Goal: Feedback & Contribution: Contribute content

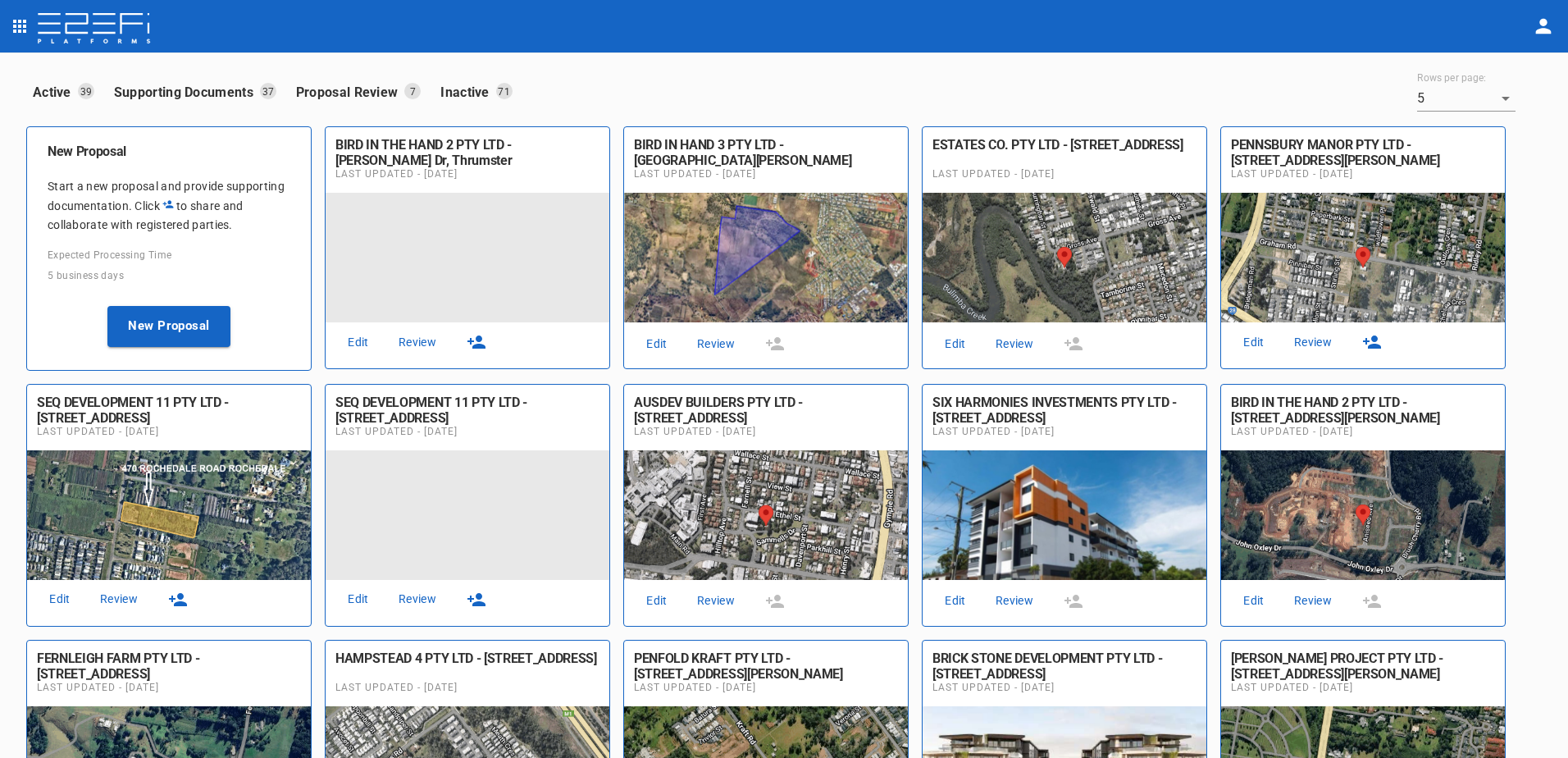
click at [413, 339] on link "Review" at bounding box center [417, 342] width 52 height 22
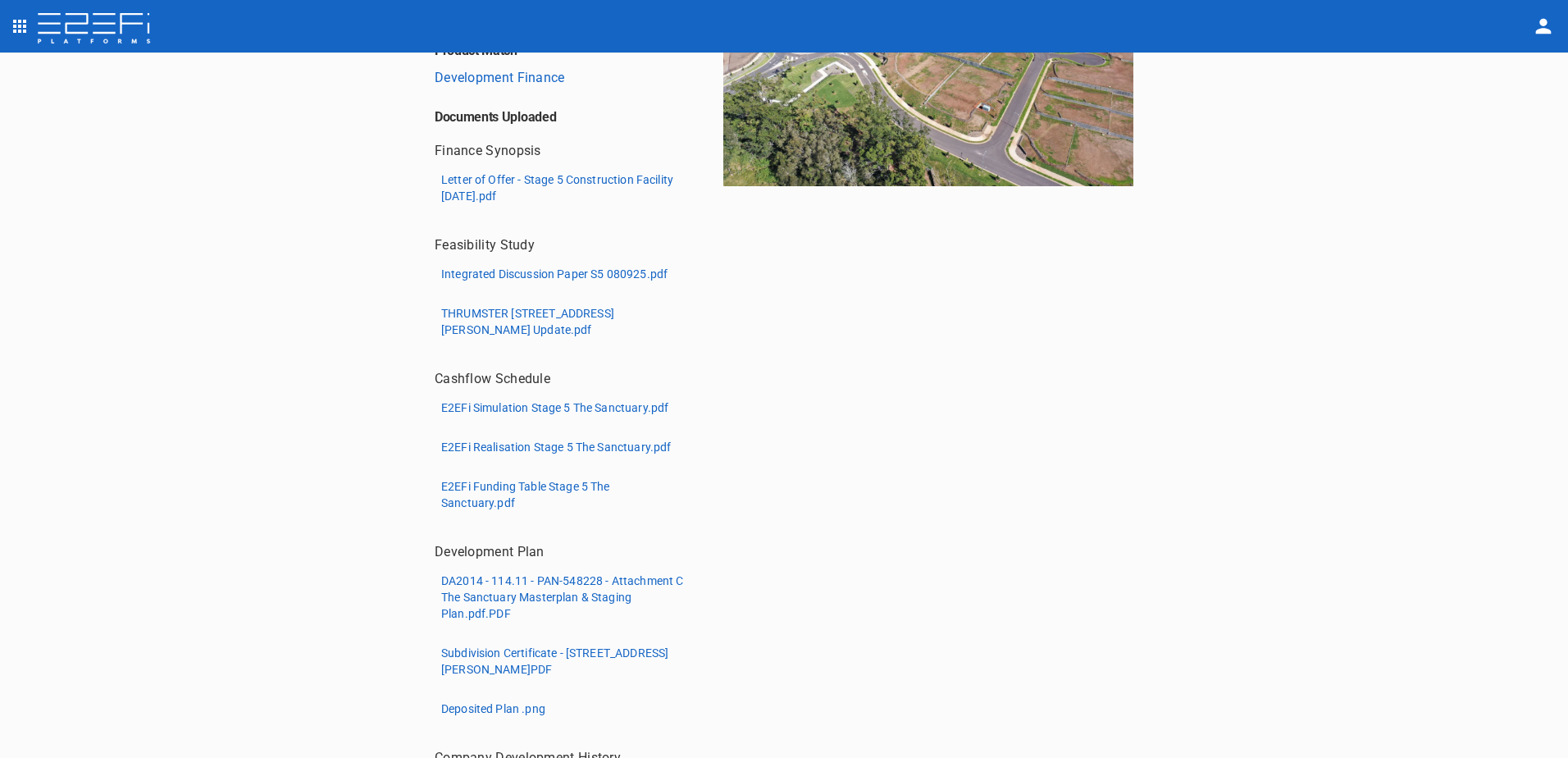
scroll to position [246, 0]
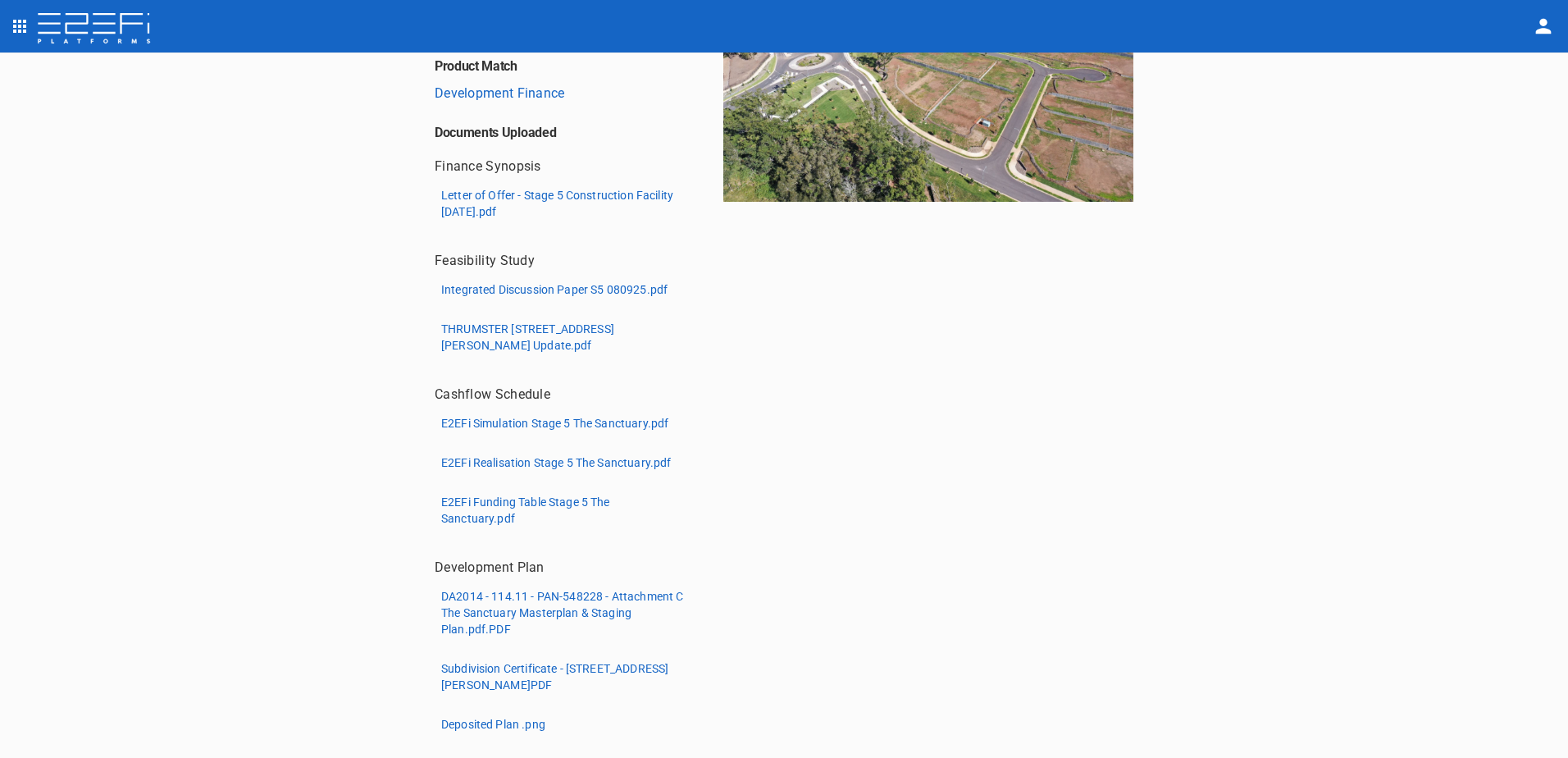
click at [520, 294] on p "Integrated Discussion Paper S5 080925.pdf" at bounding box center [554, 289] width 226 height 16
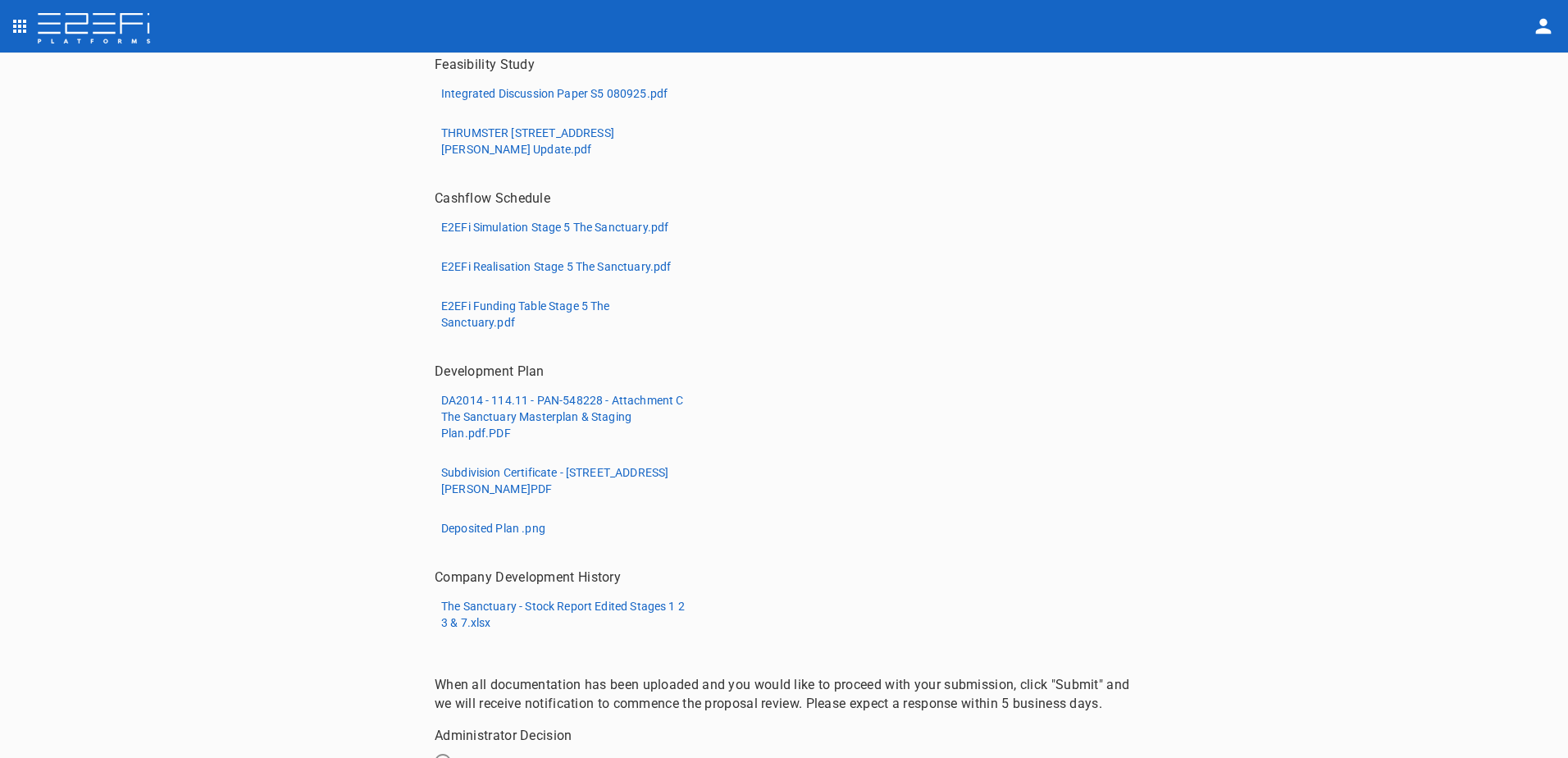
scroll to position [551, 0]
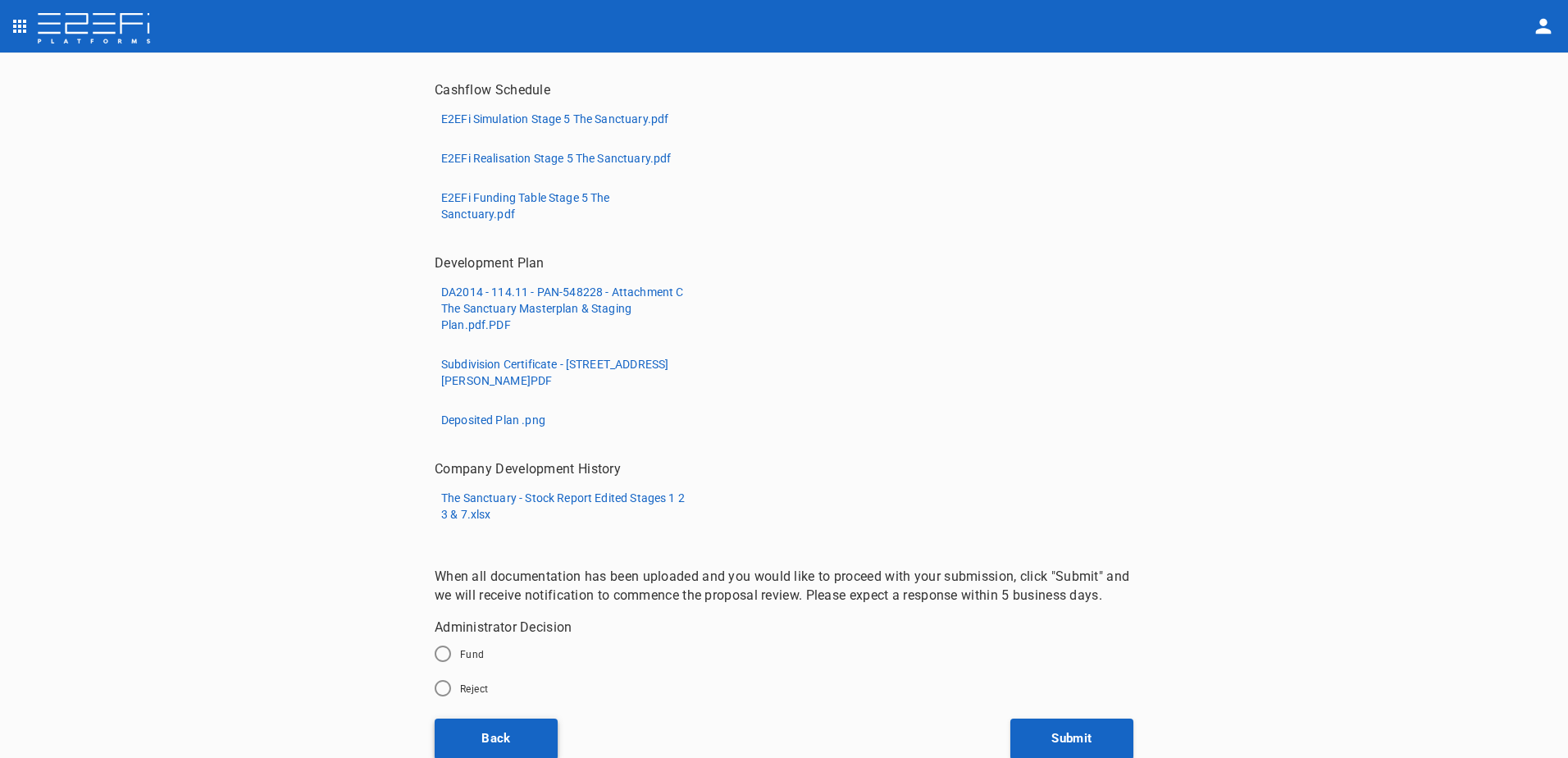
click at [491, 736] on button "Back" at bounding box center [496, 739] width 123 height 41
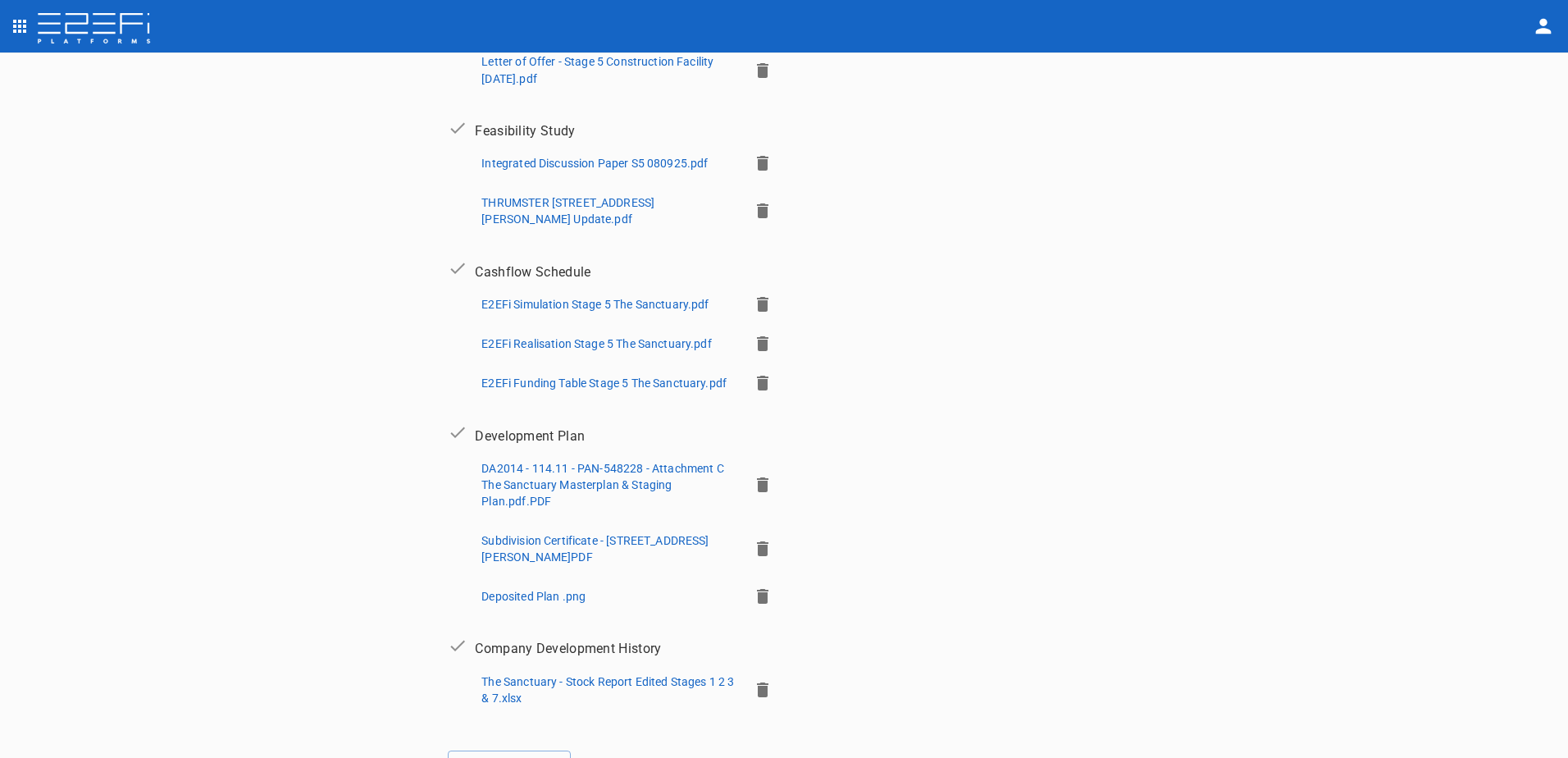
scroll to position [516, 0]
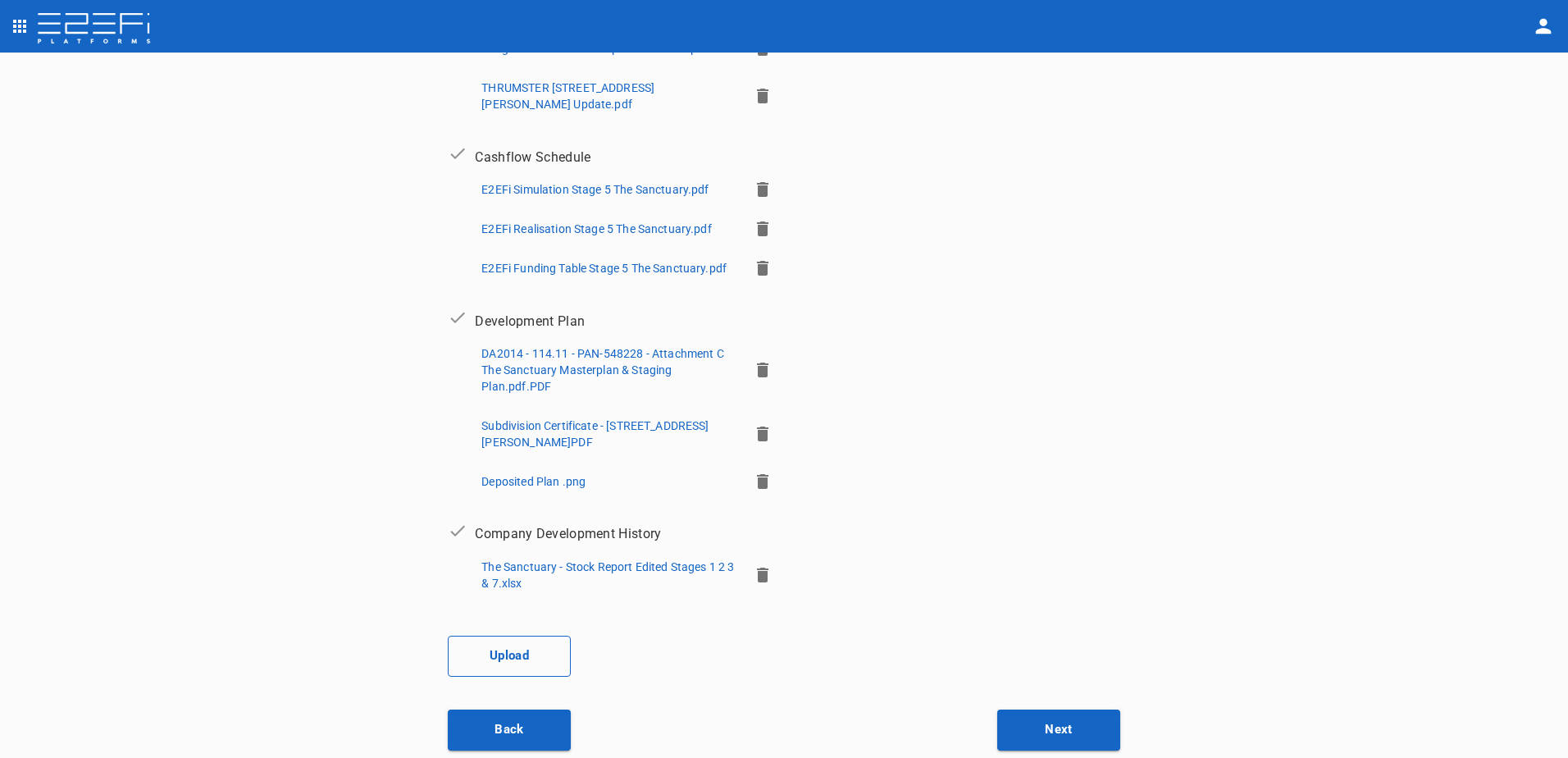
click at [510, 646] on button "Upload" at bounding box center [510, 656] width 123 height 41
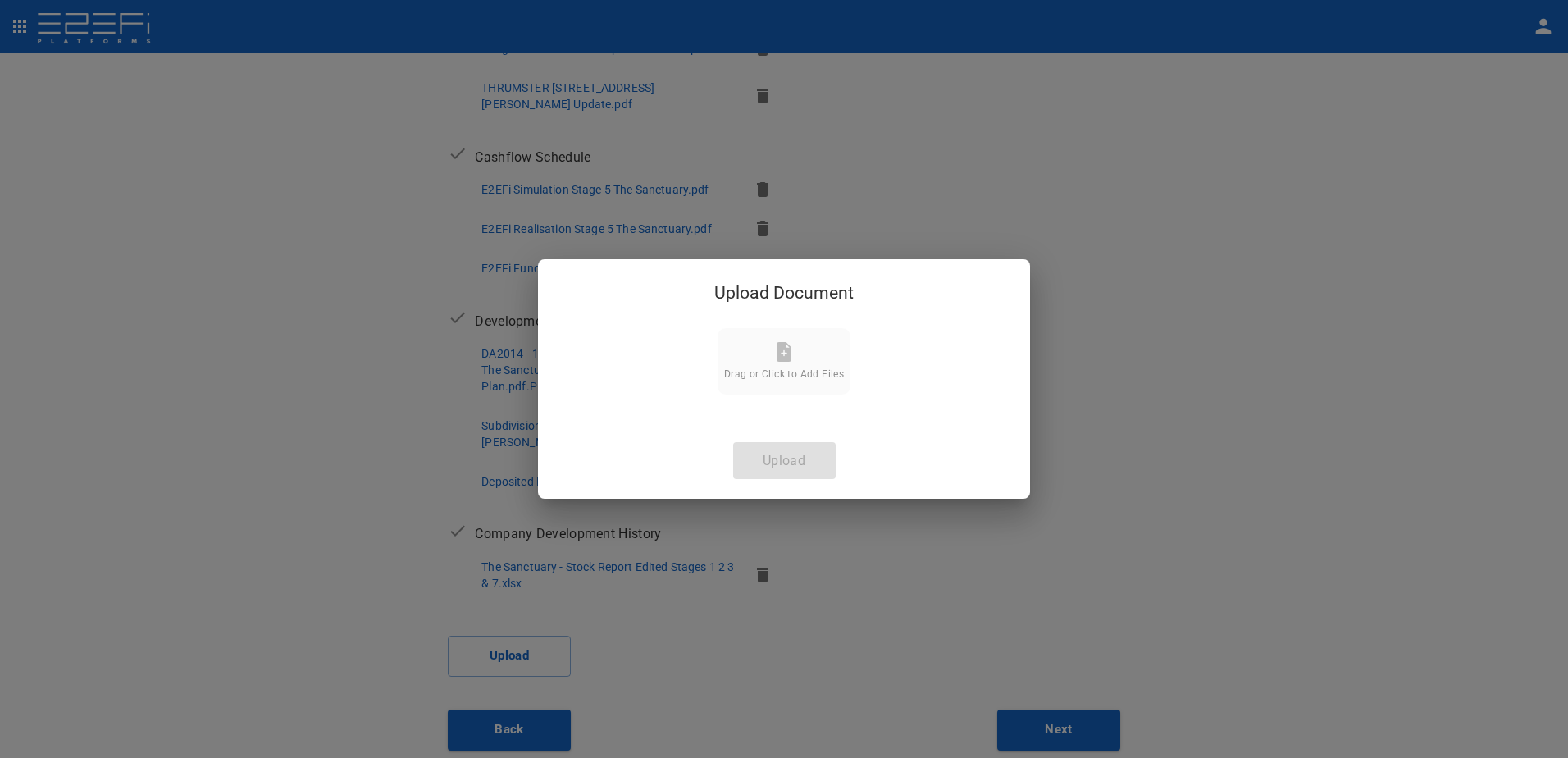
click at [782, 346] on icon at bounding box center [784, 352] width 15 height 20
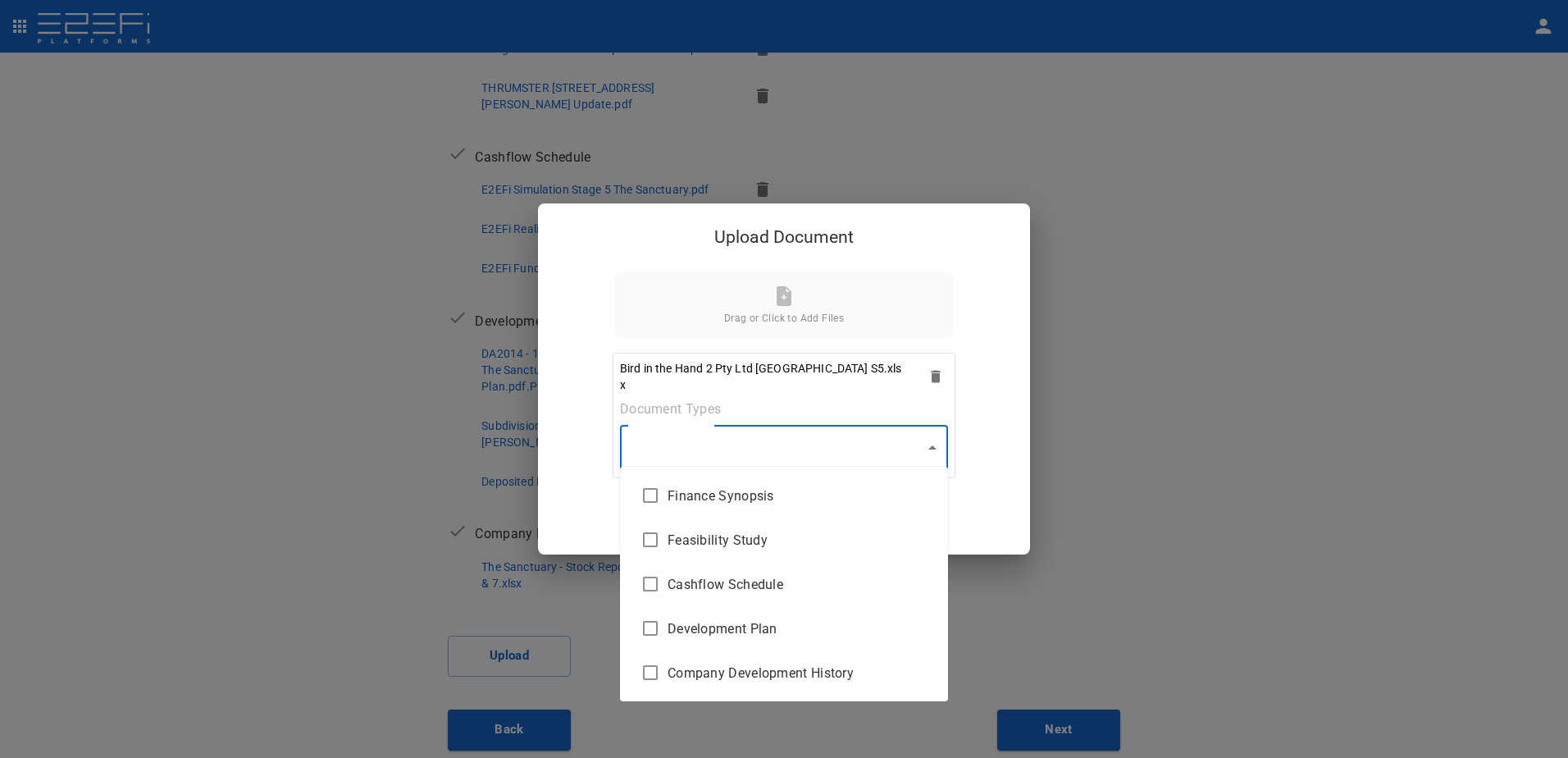
click at [933, 440] on body "Supporting Documents 1 Proposal Overview 2 Product Match 3 Document Submission …" at bounding box center [784, 379] width 1568 height 758
click at [761, 590] on span "Cashflow Schedule" at bounding box center [801, 584] width 267 height 19
type input "Cashflow Schedule"
checkbox input "true"
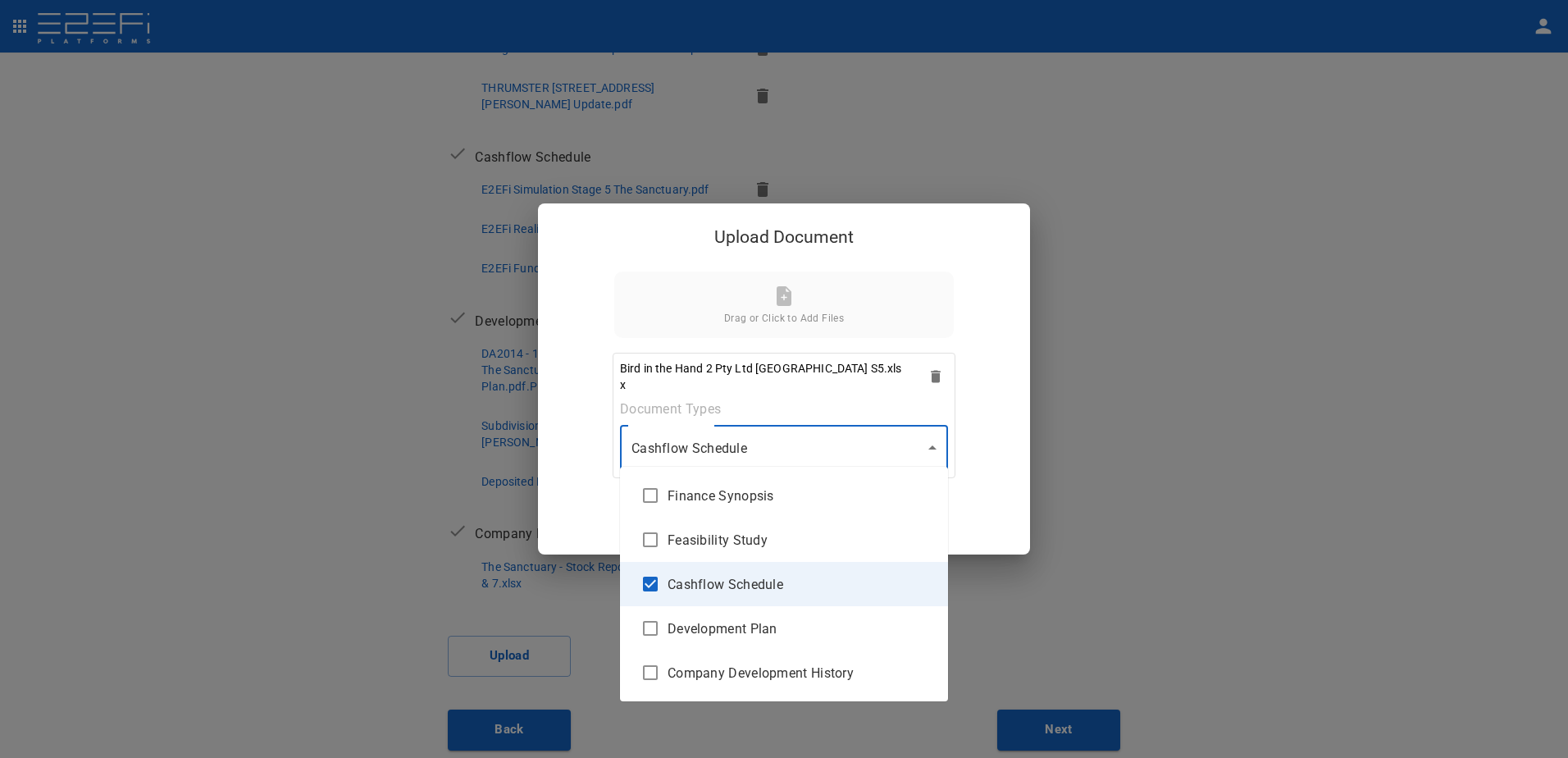
click at [866, 449] on div at bounding box center [784, 379] width 1568 height 758
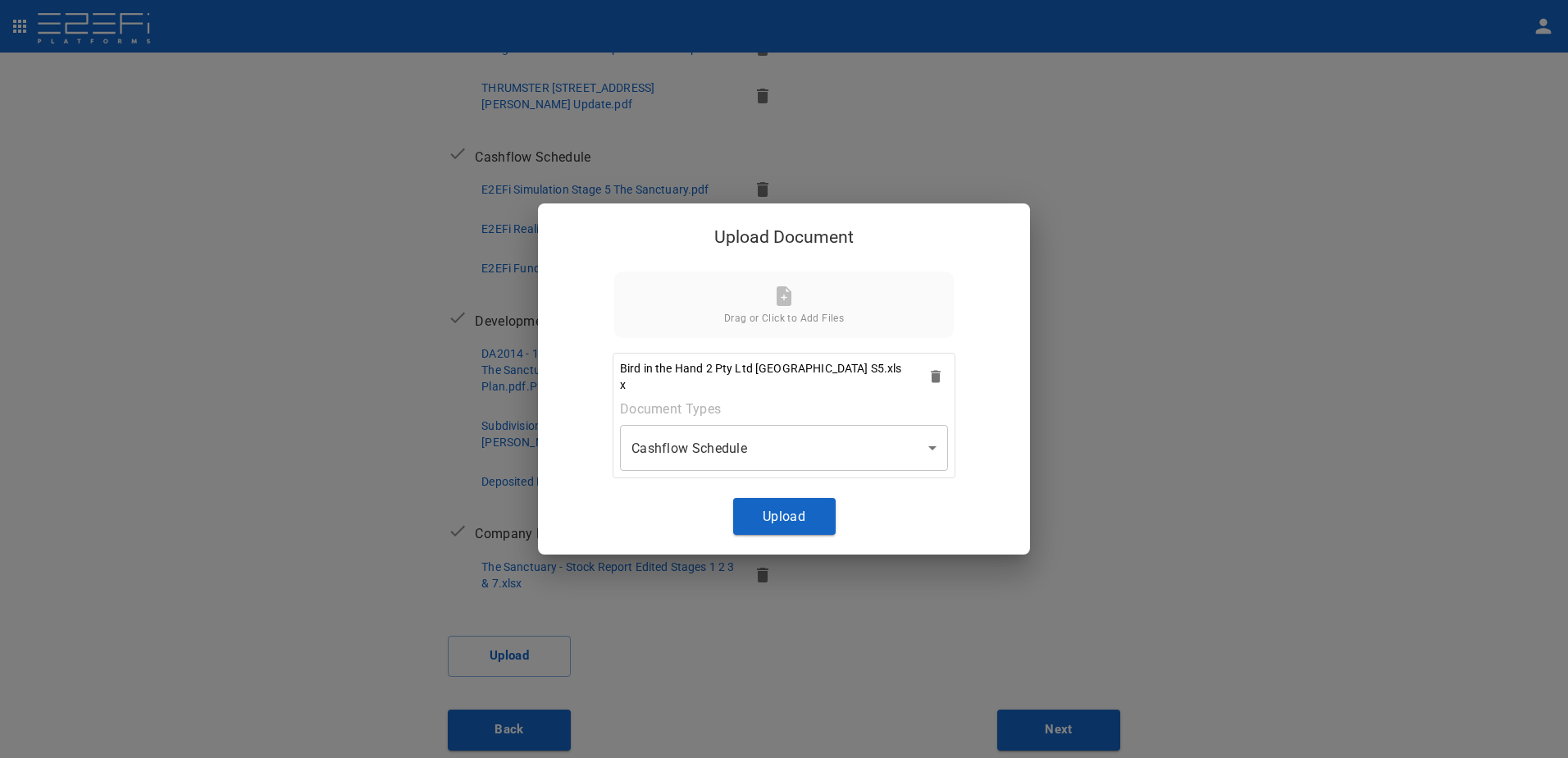
click at [794, 512] on button "Upload" at bounding box center [784, 516] width 102 height 37
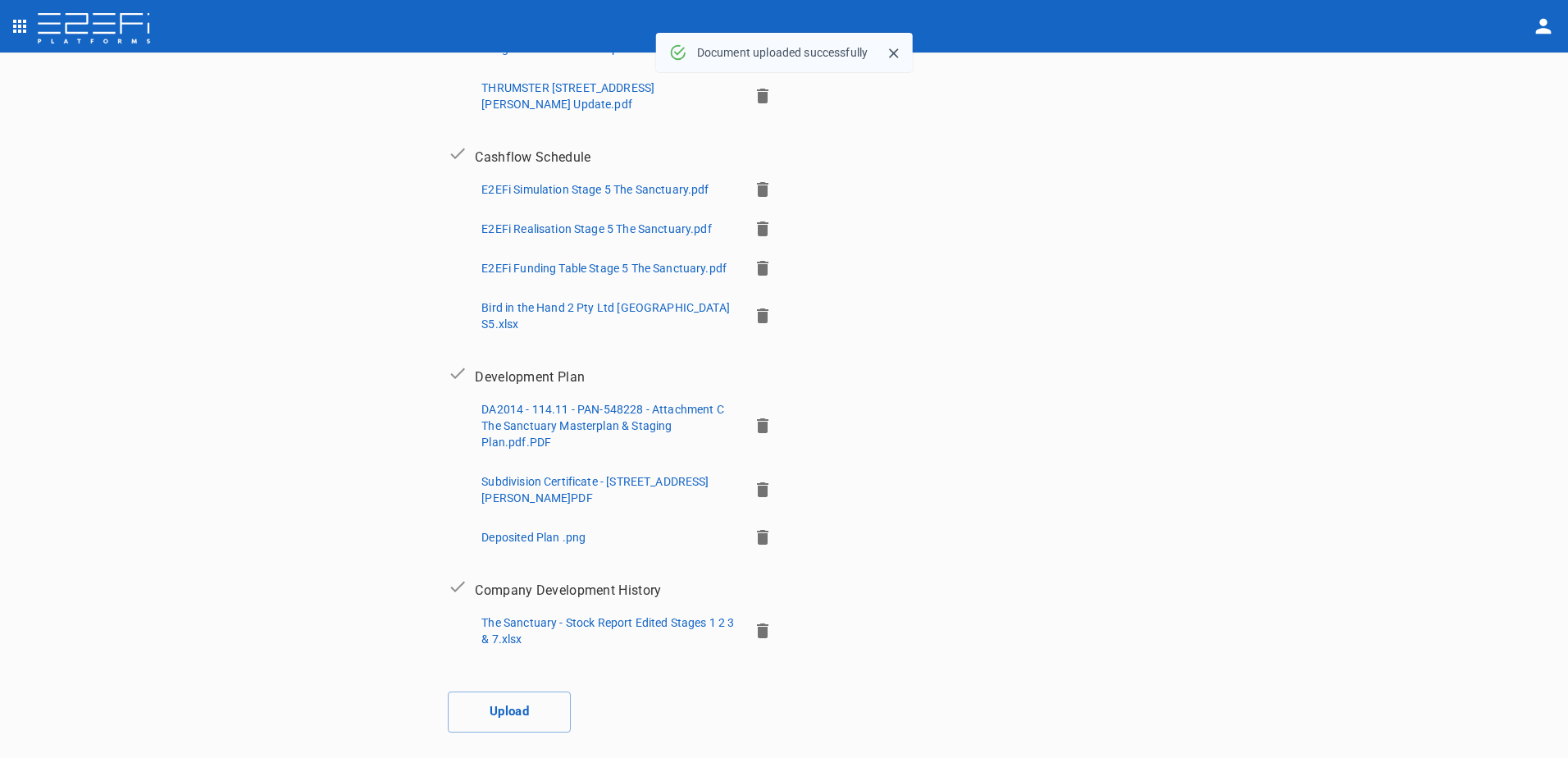
click at [506, 312] on p "Bird in the Hand 2 Pty Ltd [GEOGRAPHIC_DATA] S5.xlsx" at bounding box center [608, 316] width 254 height 32
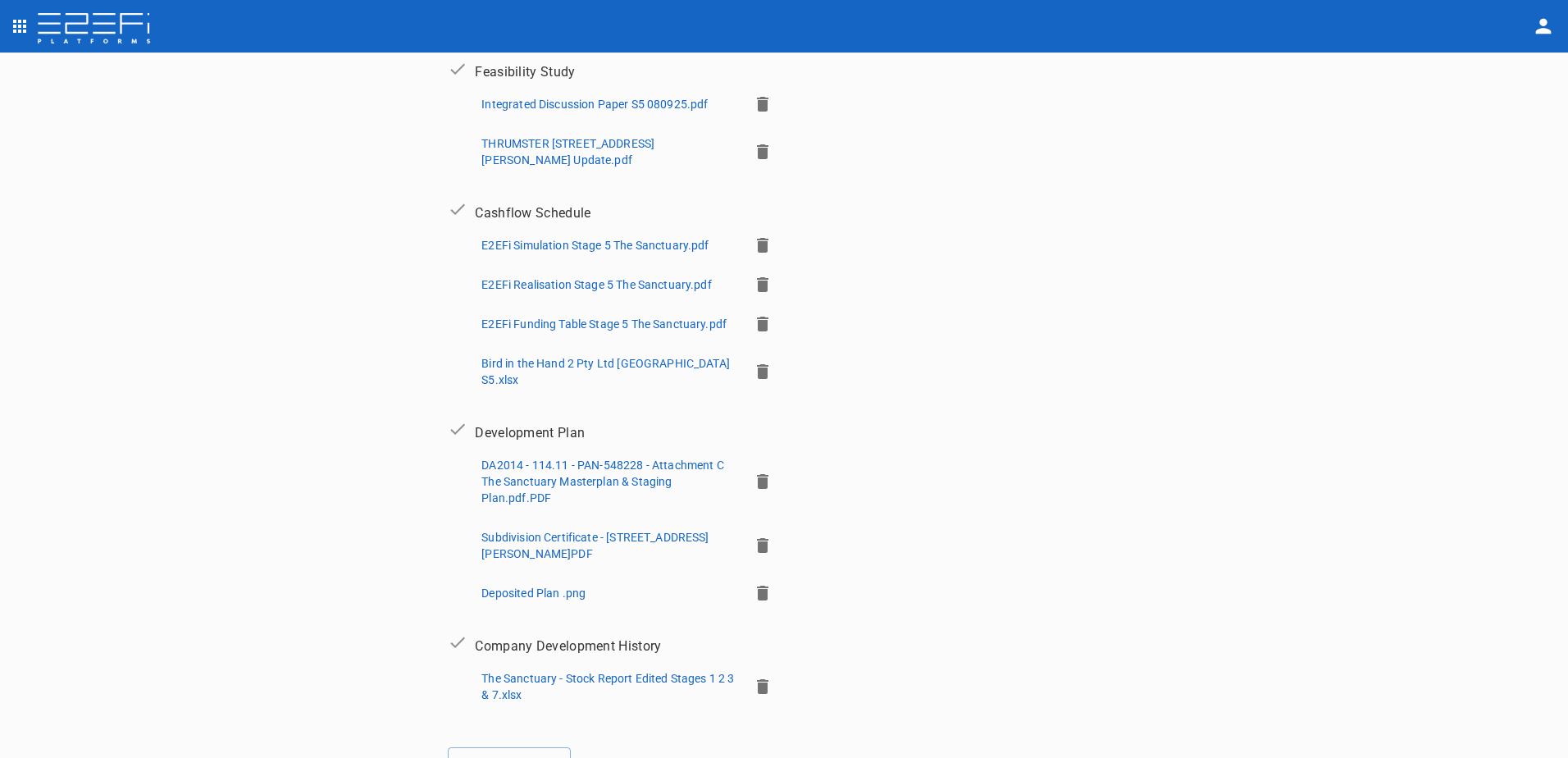
scroll to position [352, 0]
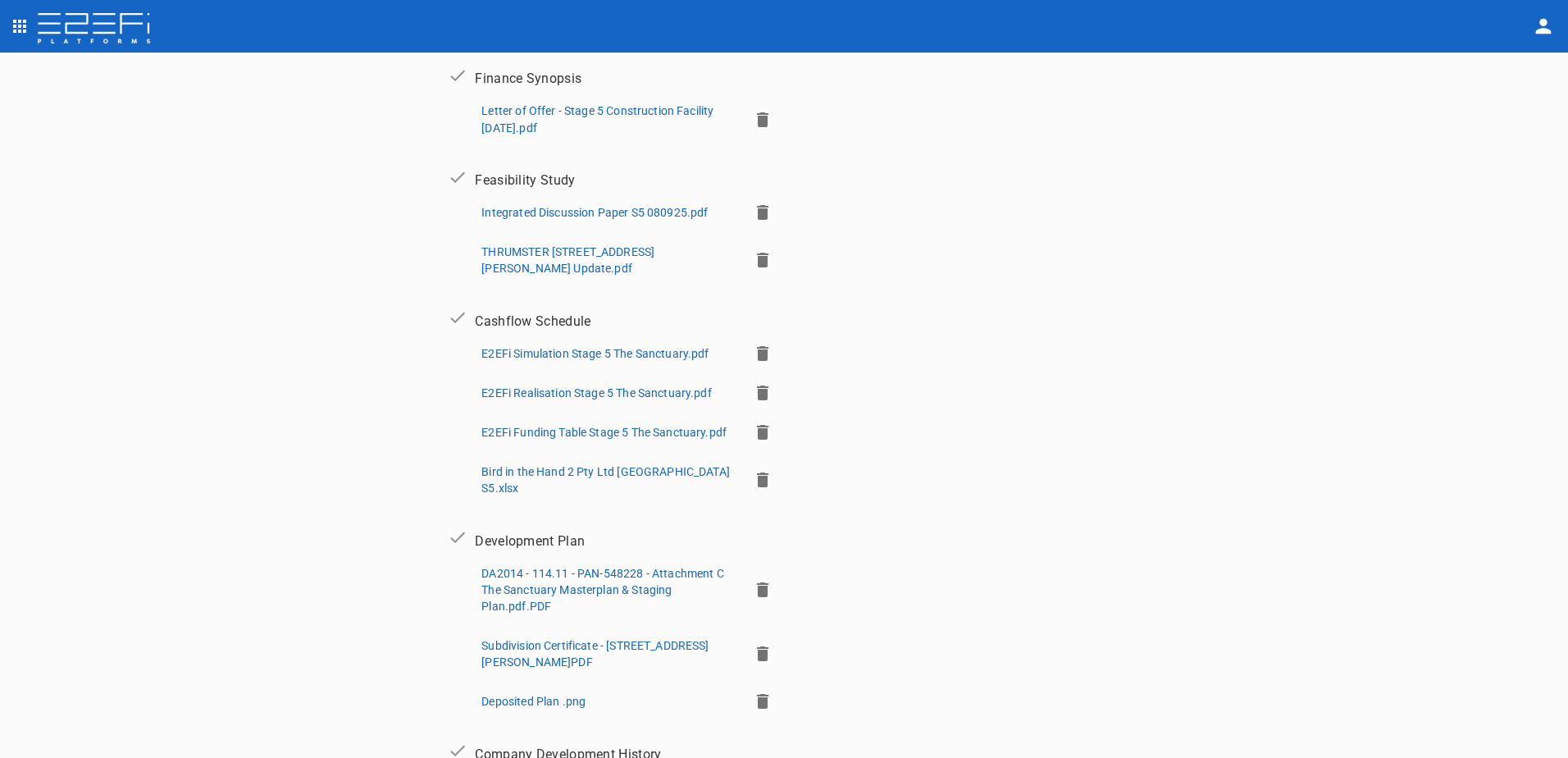
click at [562, 256] on p "THRUMSTER [STREET_ADDRESS][PERSON_NAME] Update.pdf" at bounding box center [608, 259] width 254 height 32
